Goal: Task Accomplishment & Management: Manage account settings

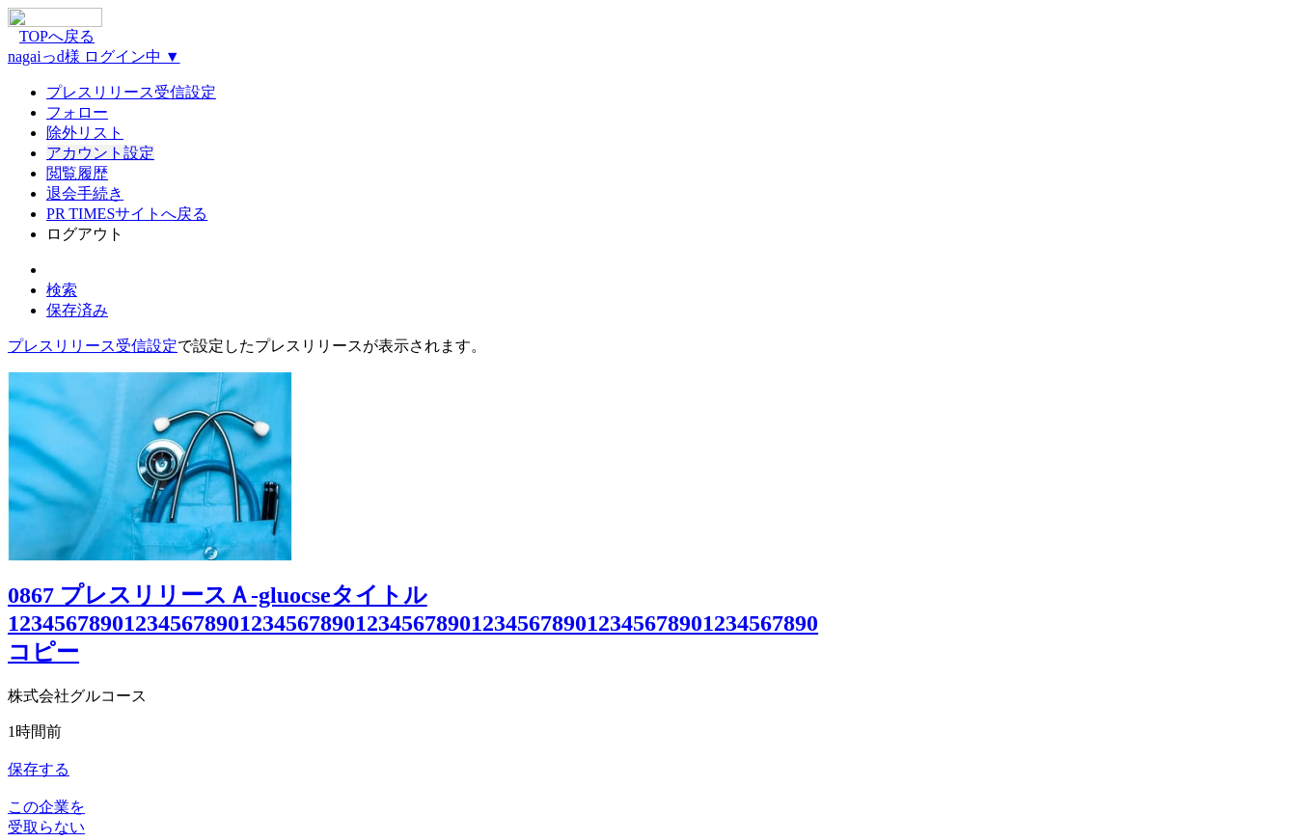
click at [154, 161] on link "アカウント設定" at bounding box center [100, 153] width 108 height 16
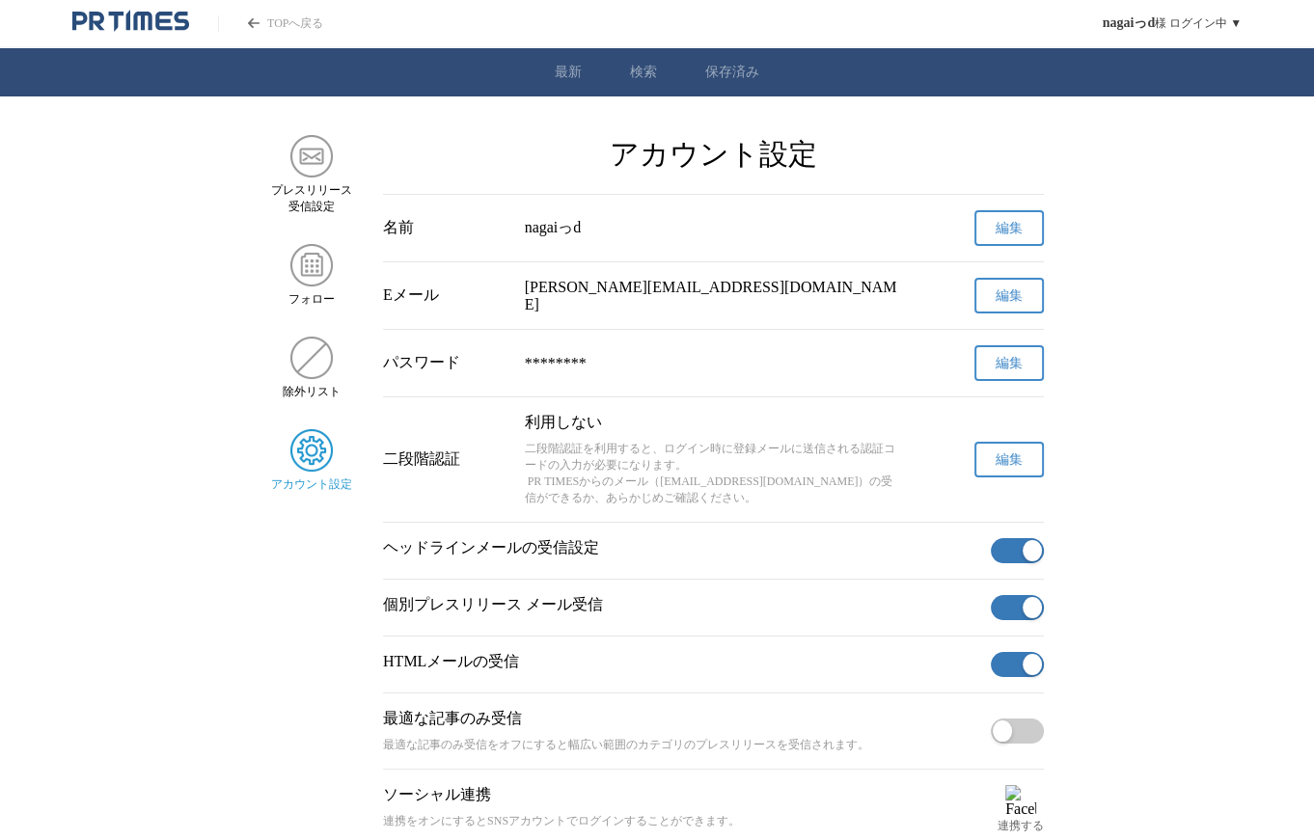
click at [1001, 466] on span "編集" at bounding box center [1009, 460] width 27 height 17
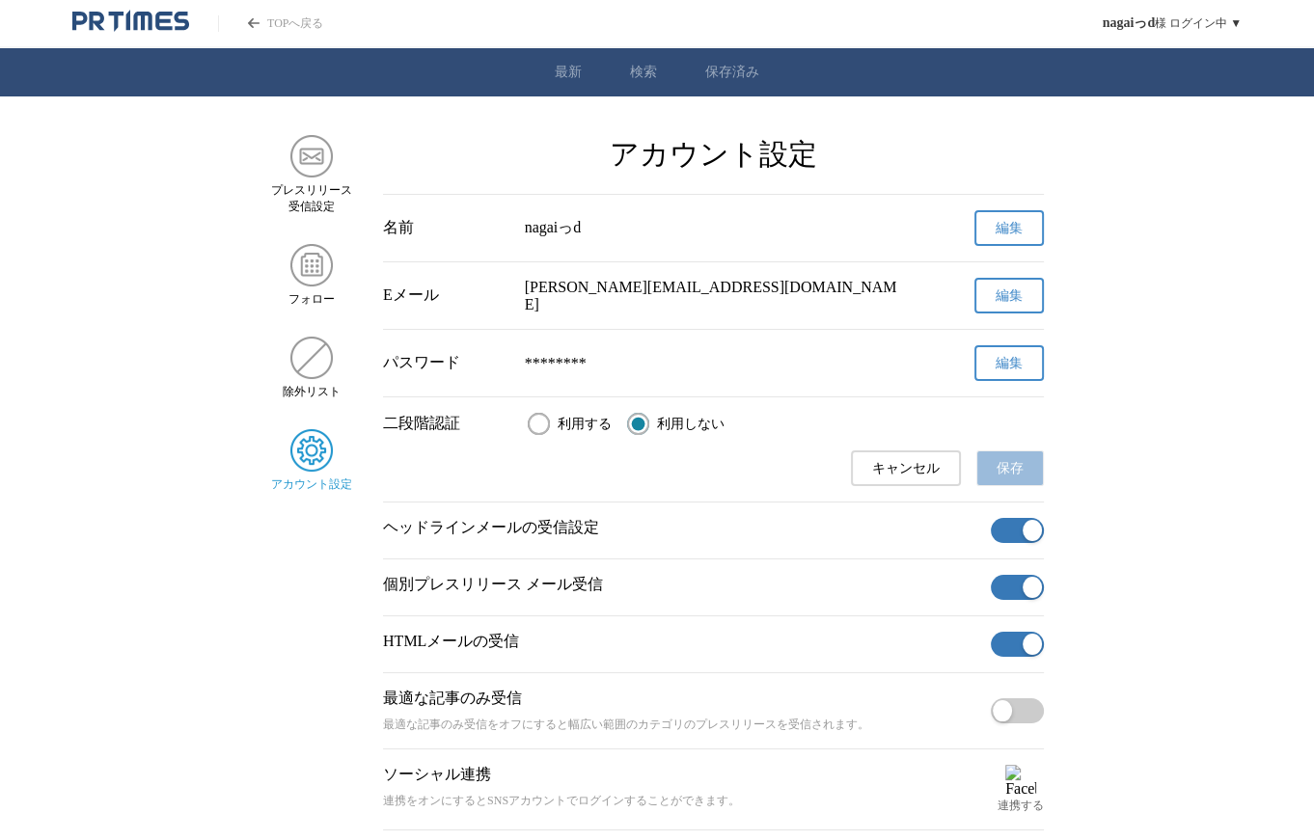
click at [575, 428] on span "利用する" at bounding box center [585, 424] width 54 height 17
click at [550, 428] on input "利用する" at bounding box center [539, 424] width 22 height 22
radio input "true"
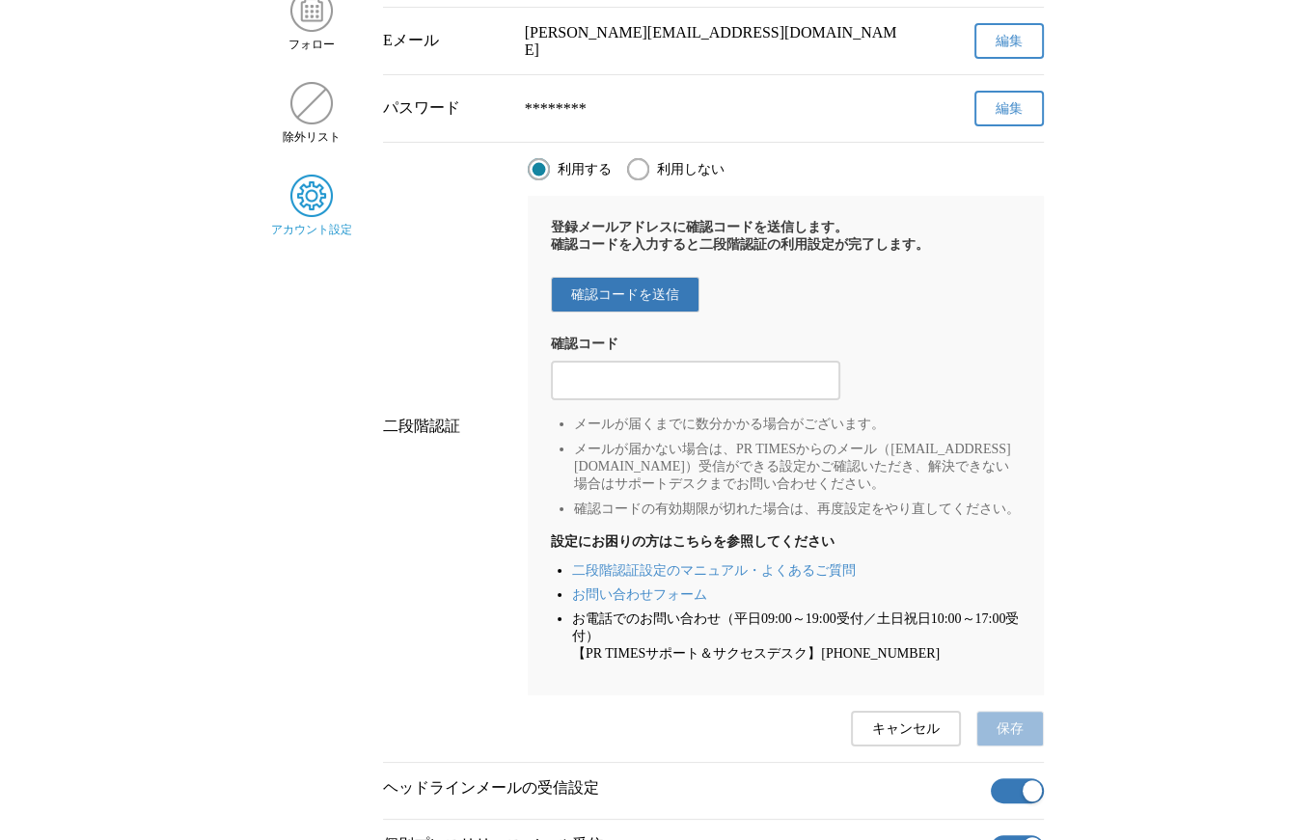
scroll to position [357, 0]
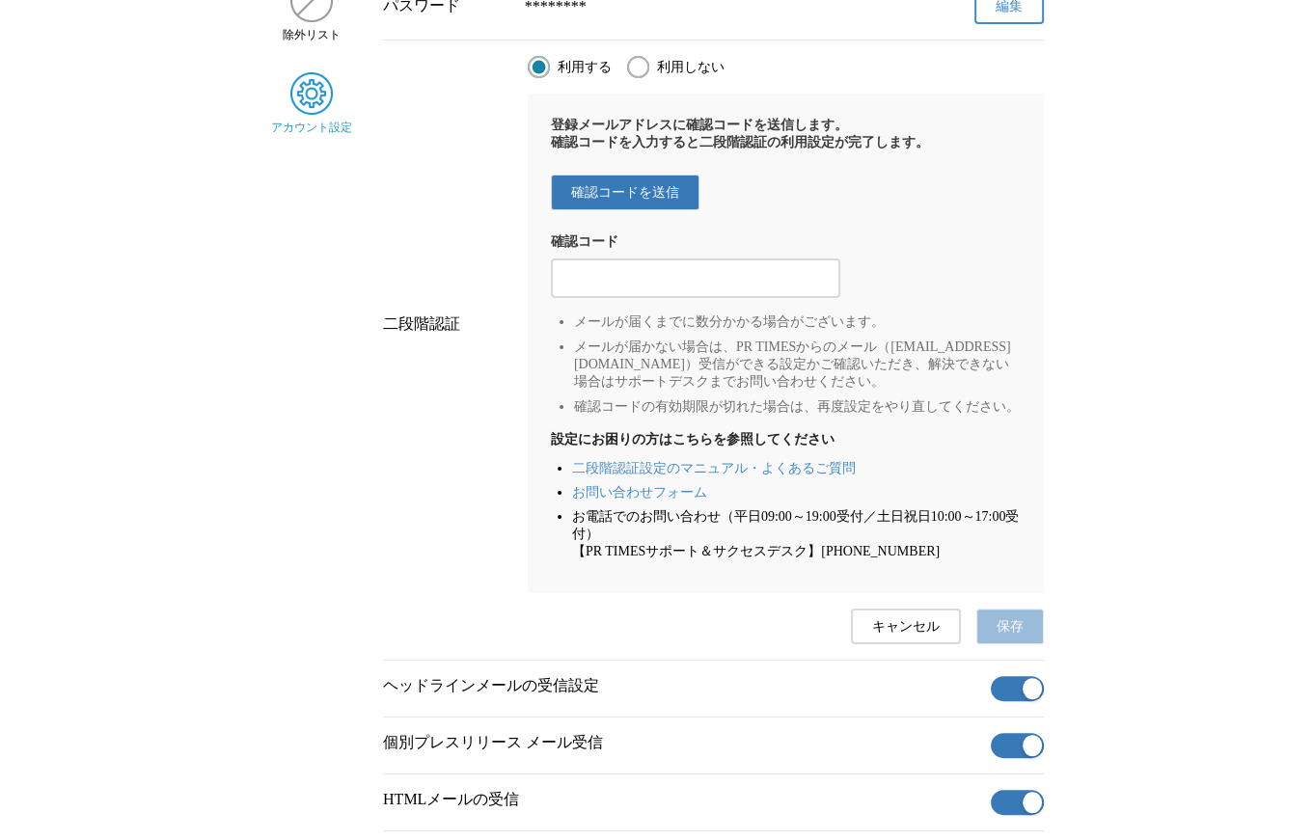
click at [642, 67] on input "利用しない" at bounding box center [638, 67] width 22 height 22
radio input "true"
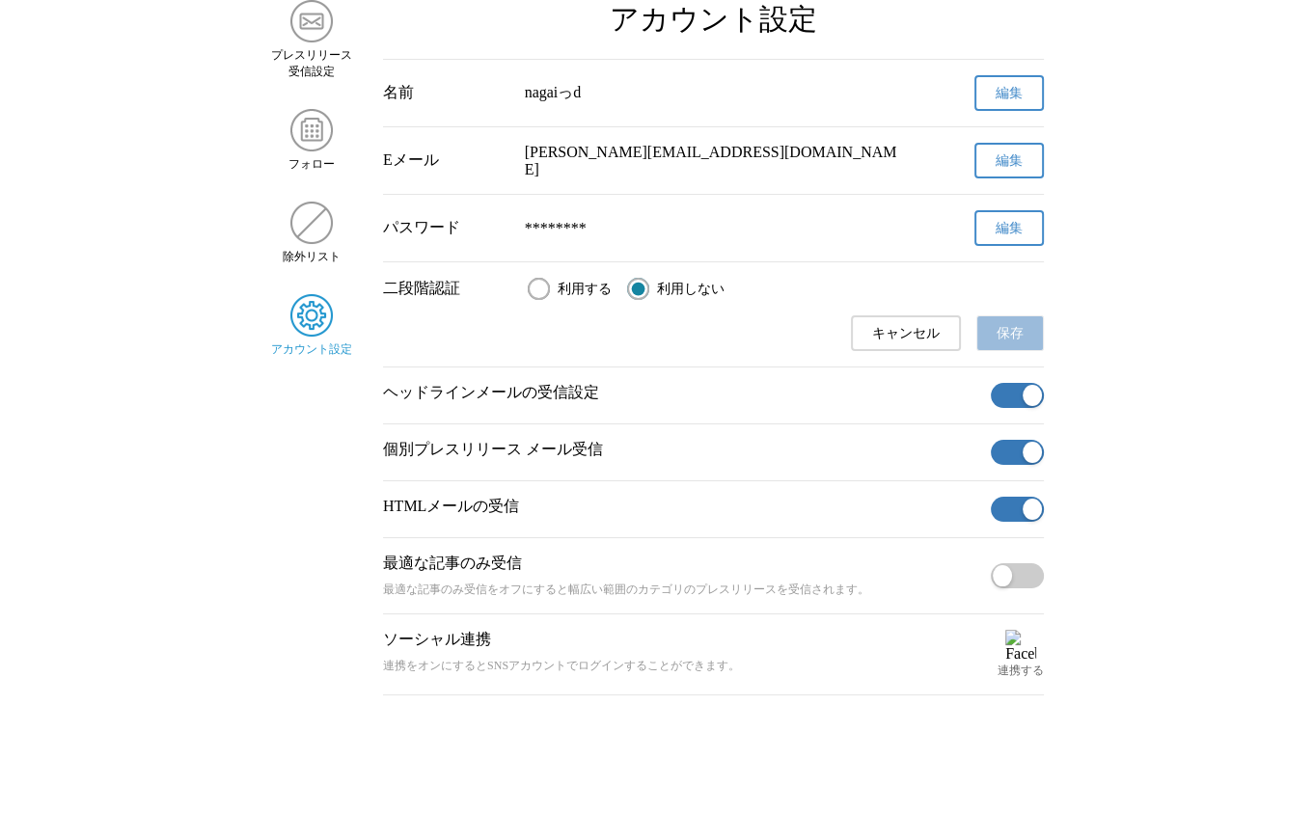
scroll to position [141, 0]
drag, startPoint x: 524, startPoint y: 288, endPoint x: 535, endPoint y: 290, distance: 11.9
click at [524, 288] on div "二段階認証 利用する 利用しない" at bounding box center [713, 289] width 661 height 22
click at [574, 291] on span "利用する" at bounding box center [585, 289] width 54 height 17
click at [550, 291] on input "利用する" at bounding box center [539, 289] width 22 height 22
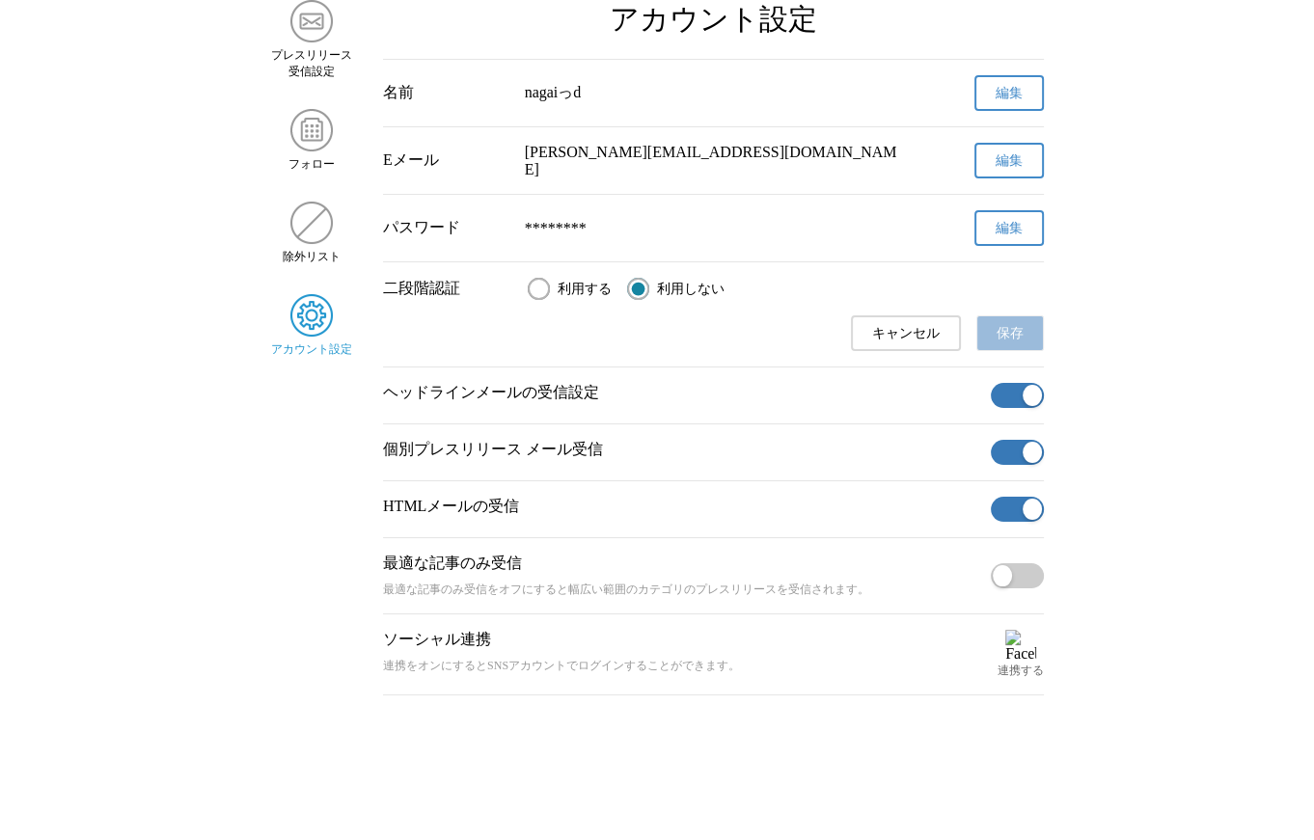
radio input "true"
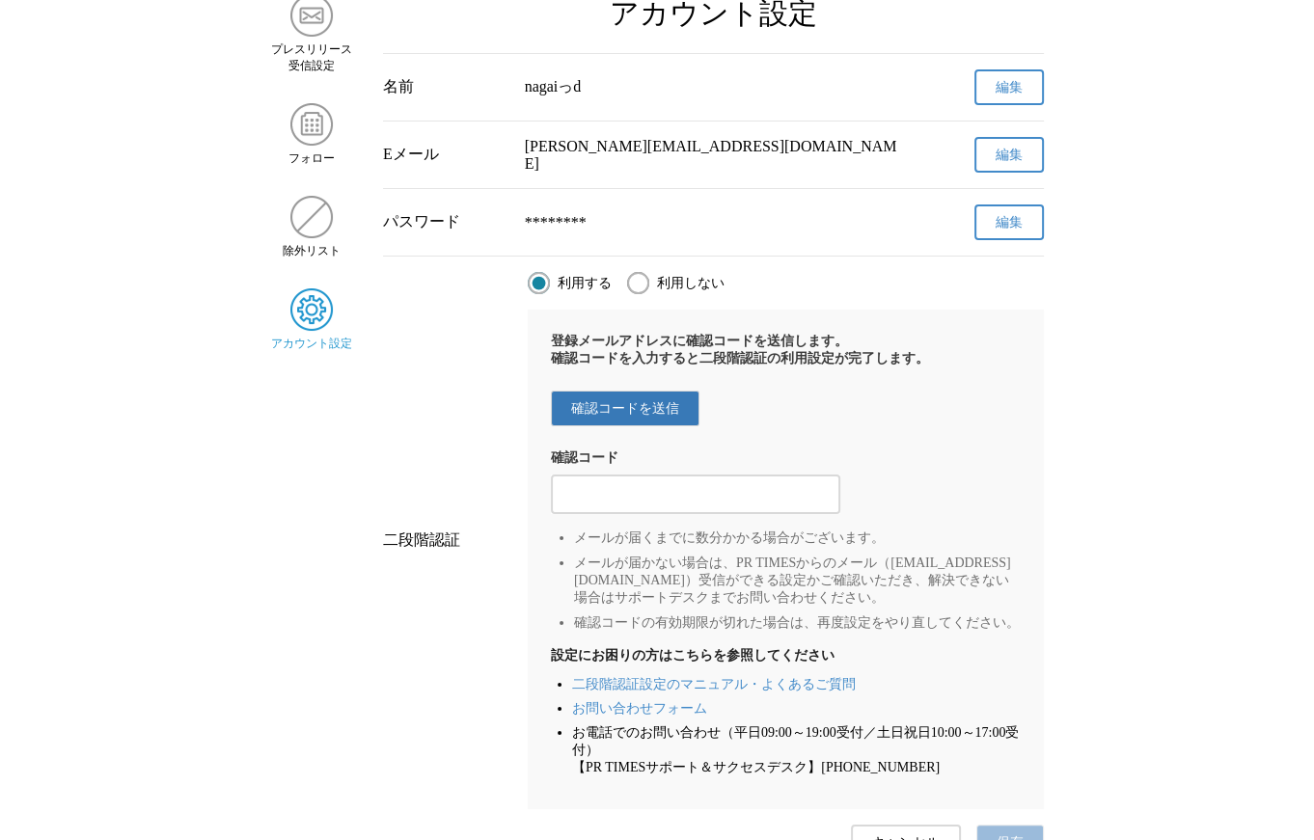
click at [608, 398] on div "登録メールアドレスに確認コードを送信します。 確認コードを入力すると二段階認証の利用設定が完了します。 確認コードを送信 確認コード メールが届くまでに数分か…" at bounding box center [786, 560] width 516 height 500
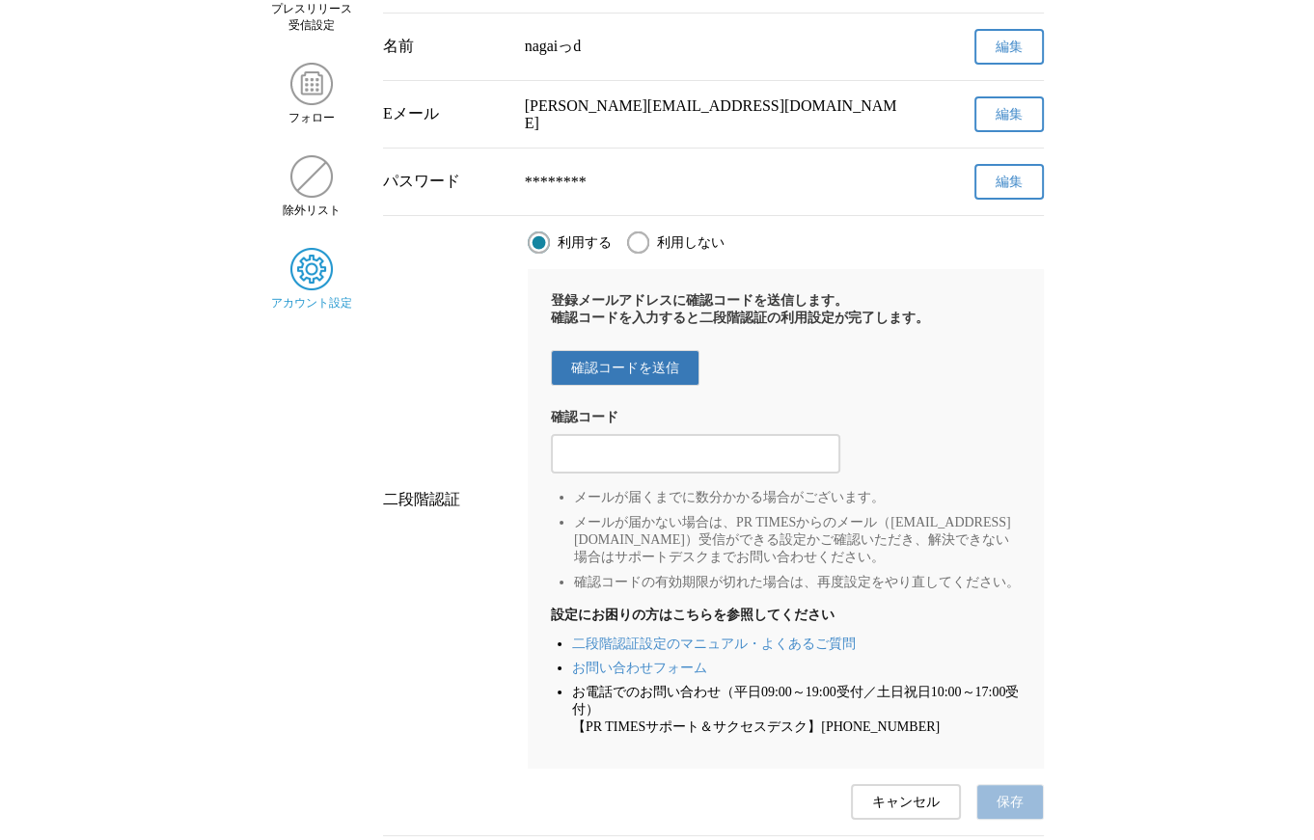
scroll to position [273, 0]
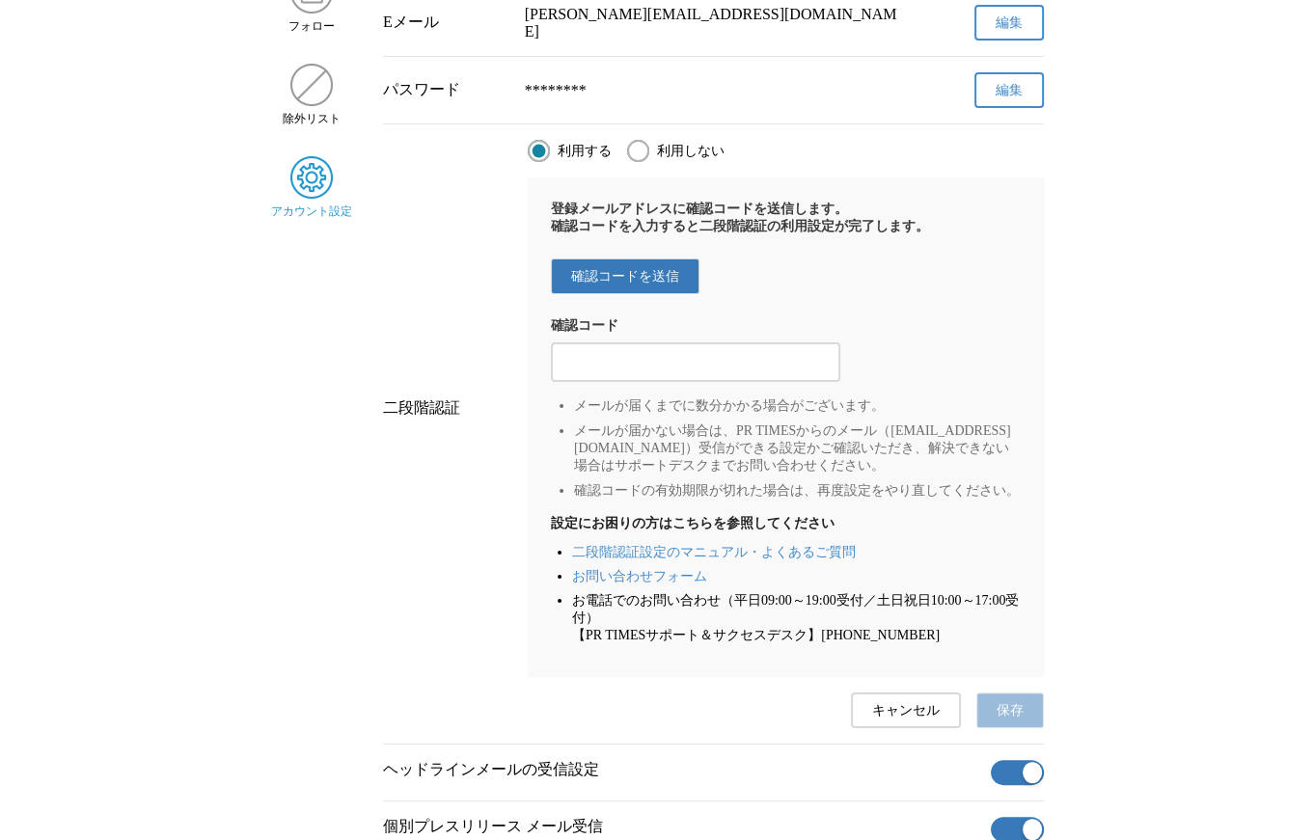
click at [623, 285] on span "確認コードを送信" at bounding box center [625, 276] width 108 height 17
click at [754, 369] on input "2段階認証の確認コードを入力する" at bounding box center [696, 362] width 270 height 21
type input "213213"
click at [995, 728] on button "保存" at bounding box center [1010, 711] width 68 height 36
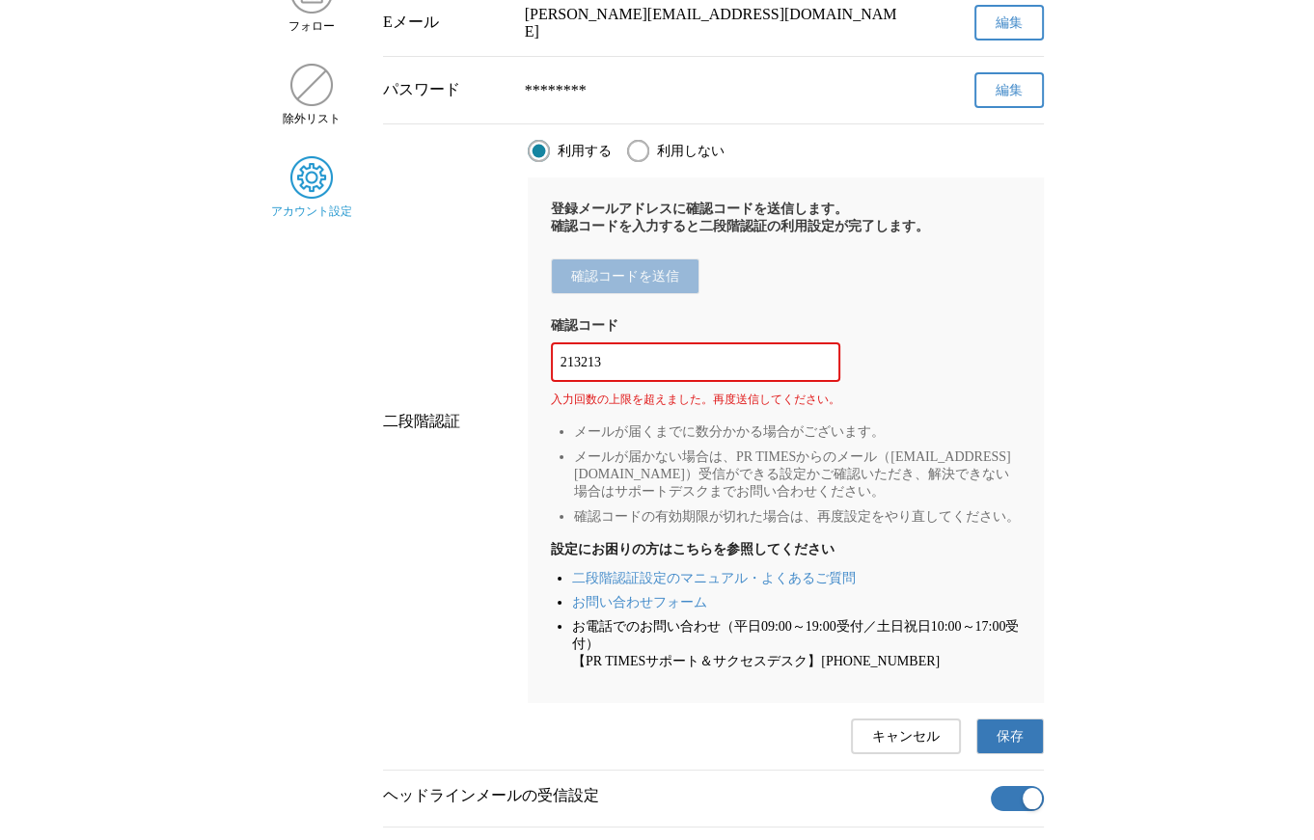
click at [669, 373] on input "213213" at bounding box center [696, 362] width 270 height 21
paste input "411481"
type input "411481"
click at [988, 754] on button "保存" at bounding box center [1010, 737] width 68 height 36
click at [642, 373] on input "411481" at bounding box center [696, 362] width 270 height 21
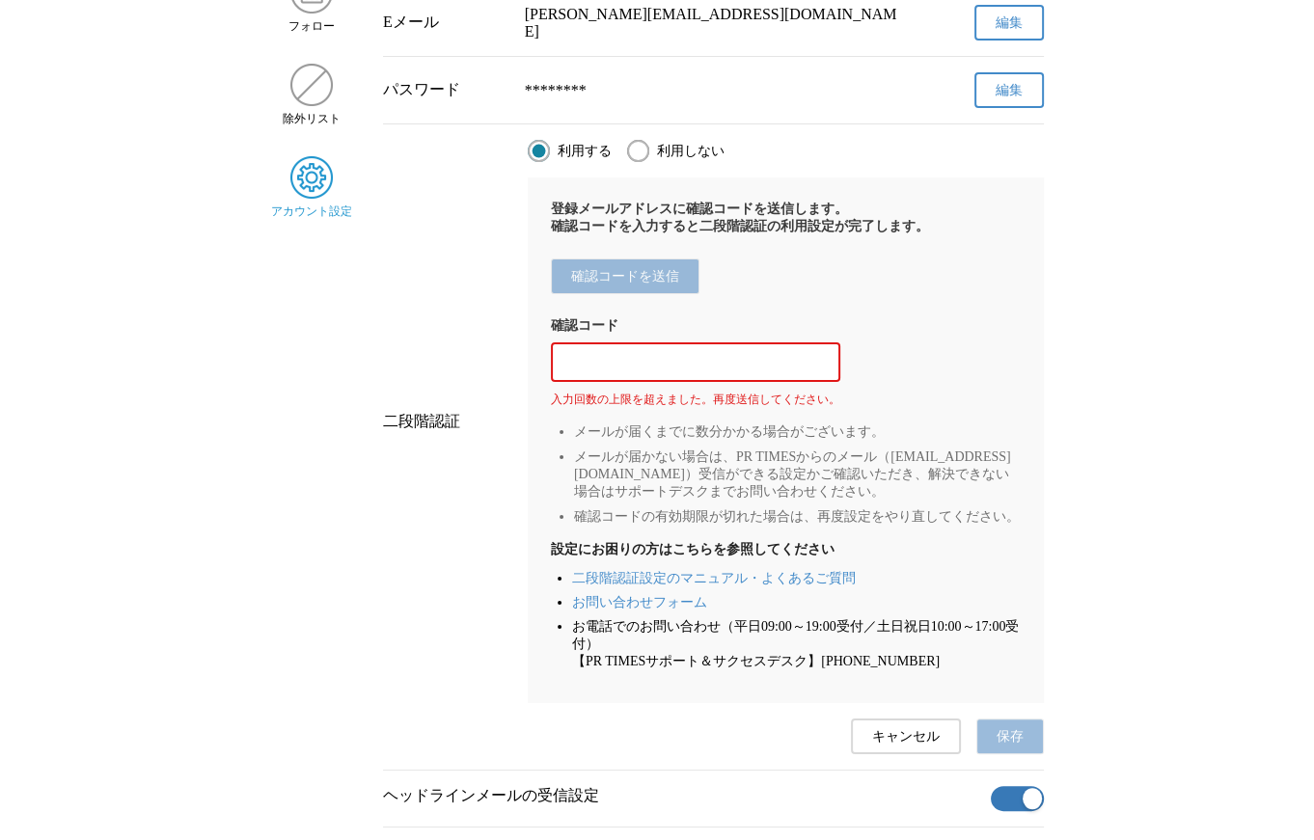
click at [878, 746] on span "キャンセル" at bounding box center [906, 736] width 68 height 17
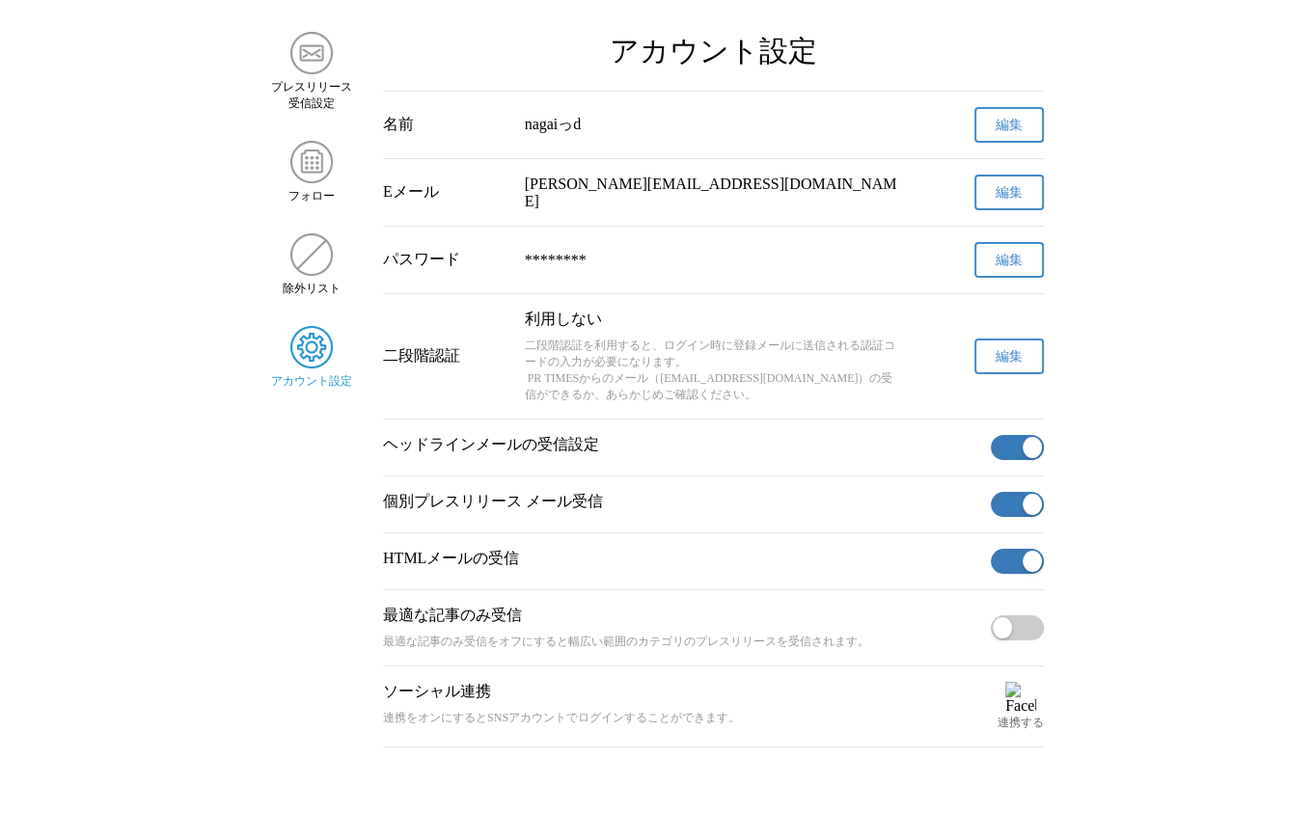
scroll to position [0, 0]
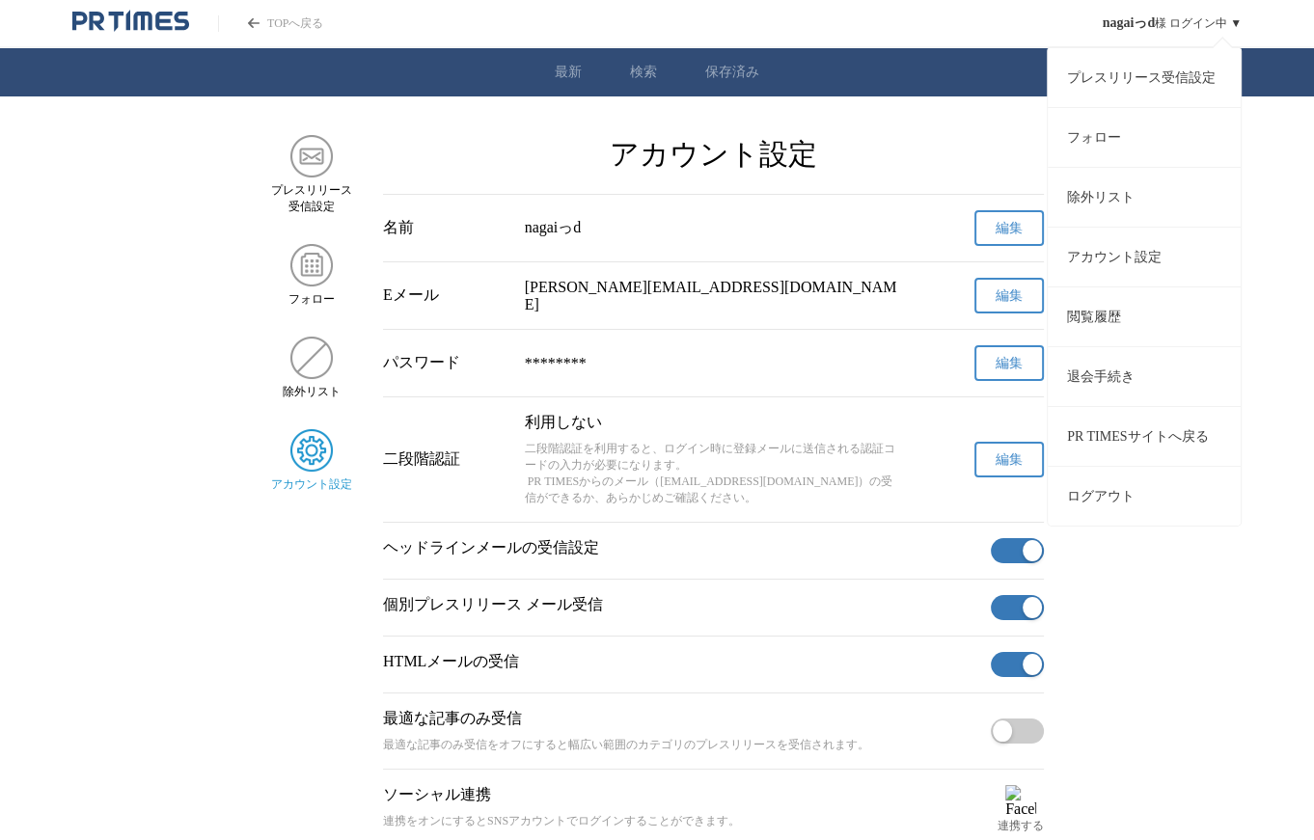
click at [1123, 484] on button "ログアウト" at bounding box center [1144, 496] width 193 height 60
